Goal: Find specific page/section: Find specific page/section

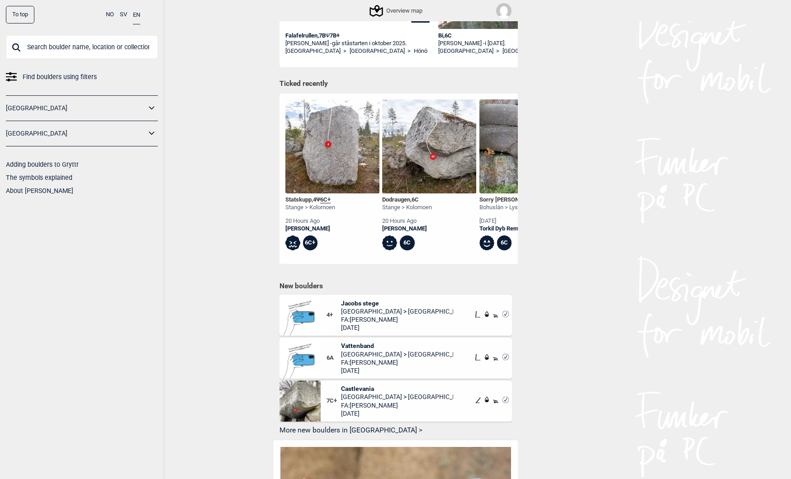
scroll to position [232, 0]
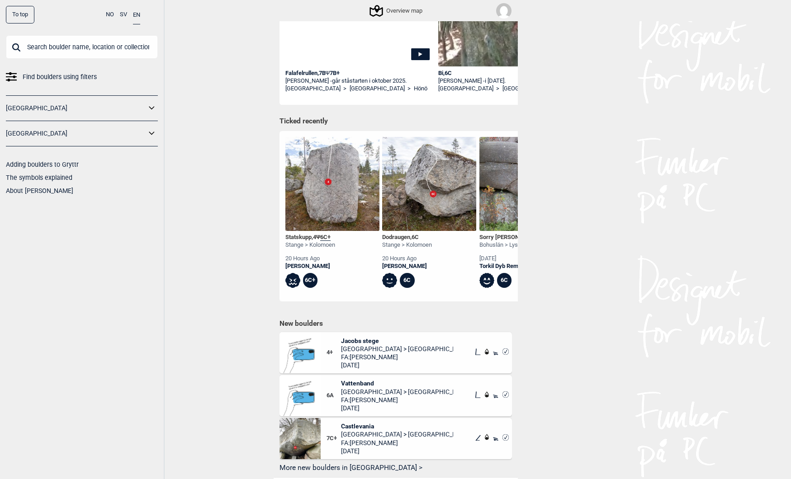
click at [153, 136] on icon at bounding box center [152, 133] width 12 height 13
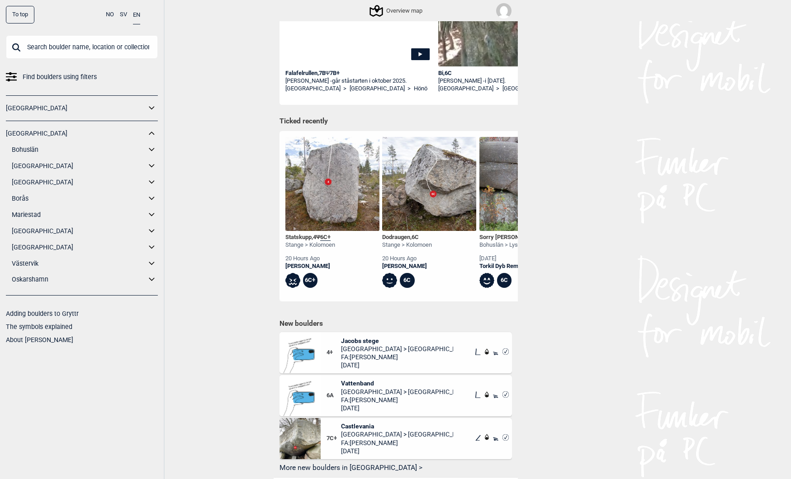
click at [147, 248] on icon at bounding box center [152, 247] width 12 height 13
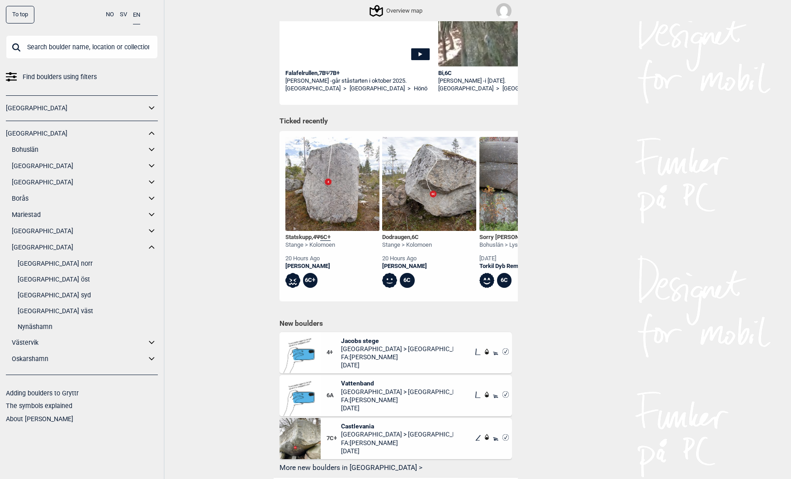
click at [36, 291] on link "[GEOGRAPHIC_DATA] syd" at bounding box center [88, 295] width 140 height 13
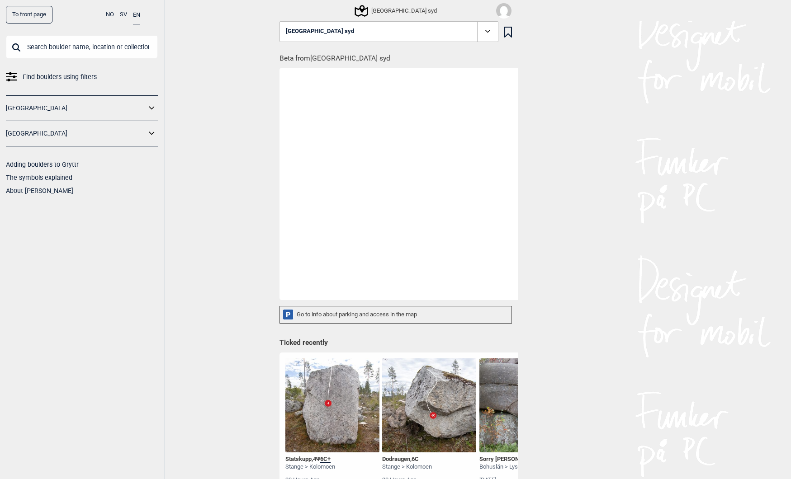
click at [388, 14] on div "[GEOGRAPHIC_DATA] syd" at bounding box center [396, 10] width 81 height 11
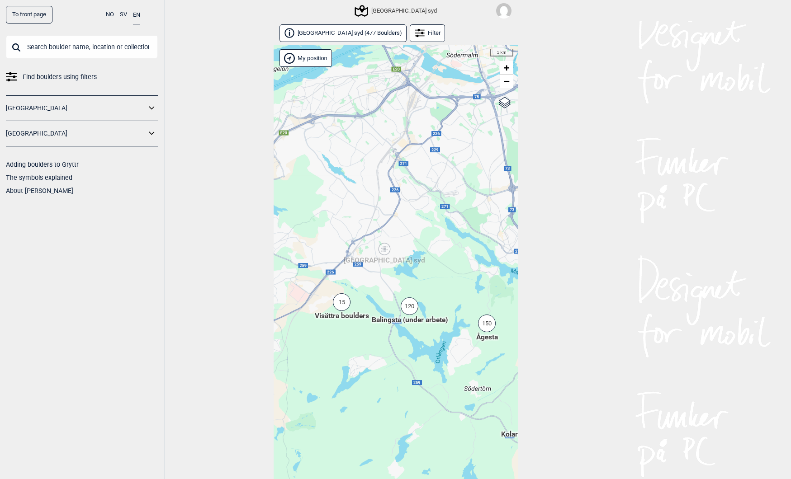
drag, startPoint x: 331, startPoint y: 324, endPoint x: 382, endPoint y: 356, distance: 60.3
click at [382, 356] on div "Hallingdal Stange [GEOGRAPHIC_DATA] syd [GEOGRAPHIC_DATA] og omegn [GEOGRAPHIC_…" at bounding box center [396, 272] width 244 height 455
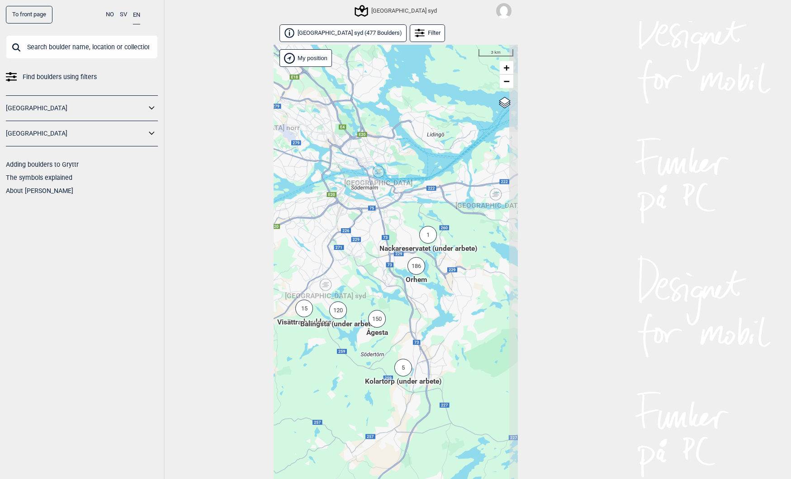
drag, startPoint x: 487, startPoint y: 282, endPoint x: 393, endPoint y: 280, distance: 94.5
click at [393, 280] on div "Hallingdal Stange [GEOGRAPHIC_DATA] syd [GEOGRAPHIC_DATA] og omegn [GEOGRAPHIC_…" at bounding box center [396, 272] width 244 height 455
